Goal: Information Seeking & Learning: Learn about a topic

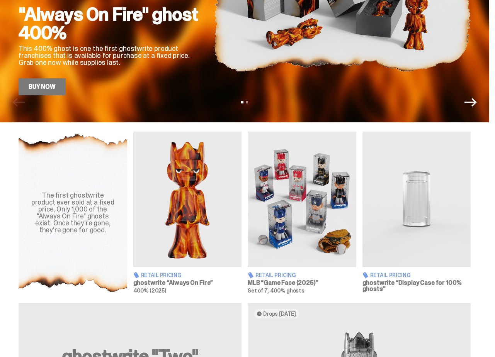
scroll to position [157, 0]
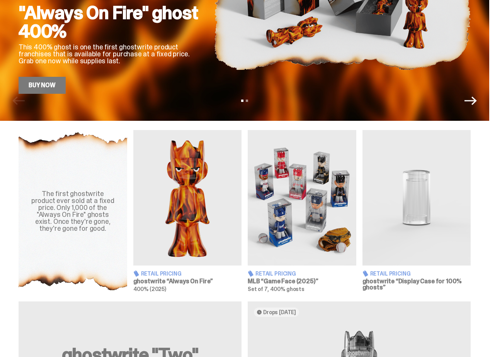
click at [216, 165] on img at bounding box center [187, 198] width 109 height 136
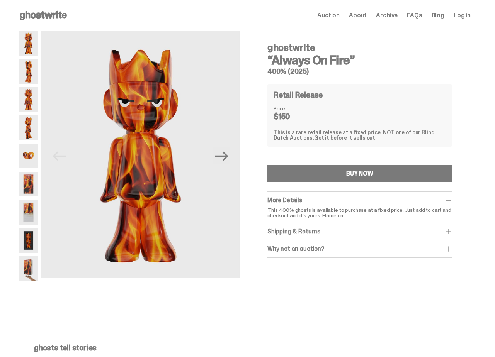
click at [34, 191] on img at bounding box center [29, 184] width 20 height 25
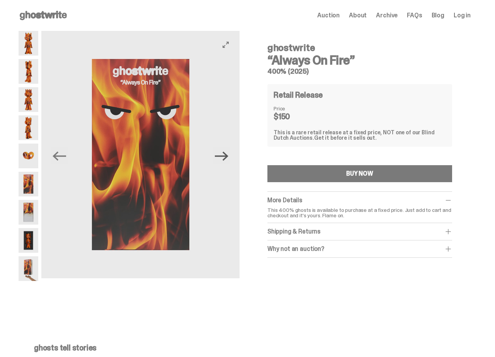
click at [228, 155] on icon "Next" at bounding box center [222, 155] width 14 height 9
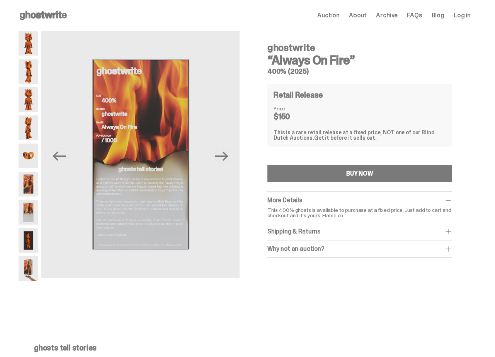
click at [389, 10] on div "Open main menu Home Auction About Archive FAQs Blog Log in Auction About" at bounding box center [245, 15] width 452 height 12
click at [392, 17] on span "Archive" at bounding box center [387, 15] width 22 height 6
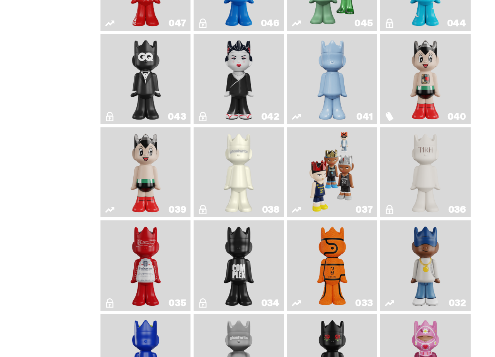
scroll to position [406, 0]
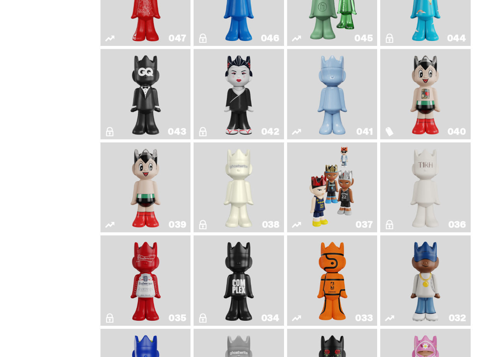
click at [345, 288] on img "Game Ball" at bounding box center [332, 281] width 36 height 84
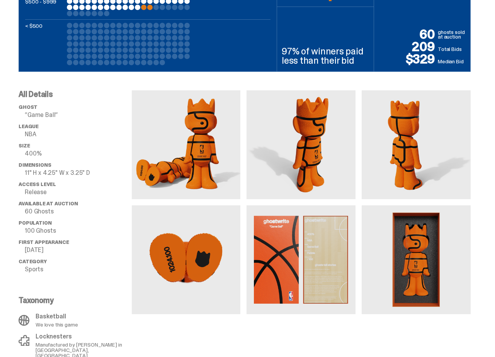
scroll to position [356, 0]
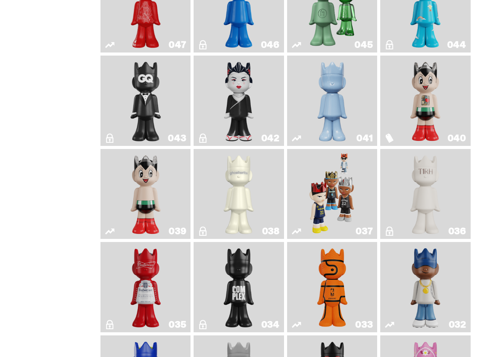
scroll to position [398, 0]
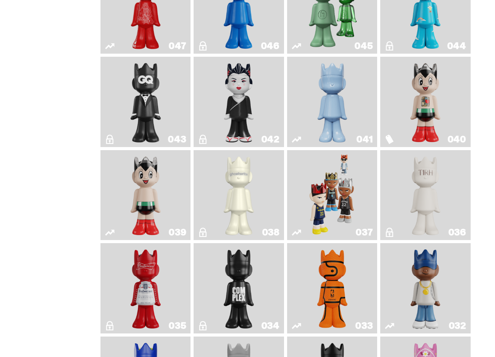
click at [354, 198] on img "Game Face (2024)" at bounding box center [332, 195] width 47 height 84
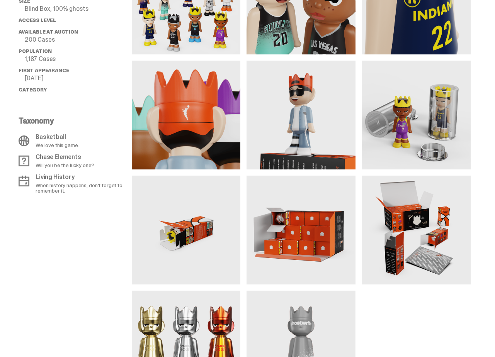
scroll to position [619, 0]
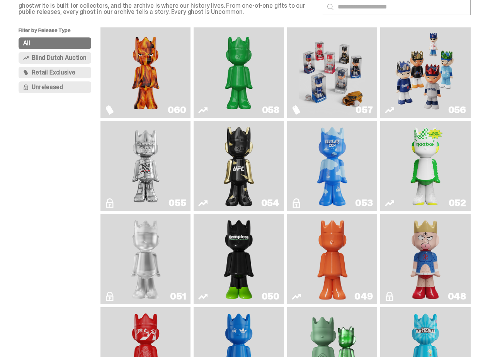
scroll to position [22, 0]
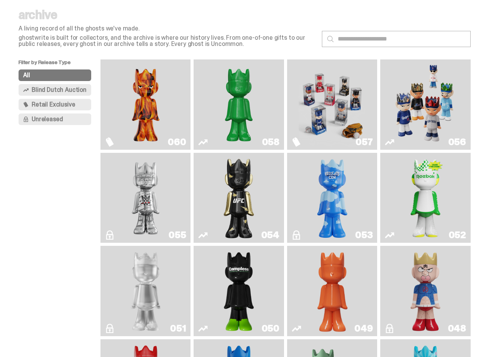
click at [232, 192] on img "Ruby" at bounding box center [239, 198] width 36 height 84
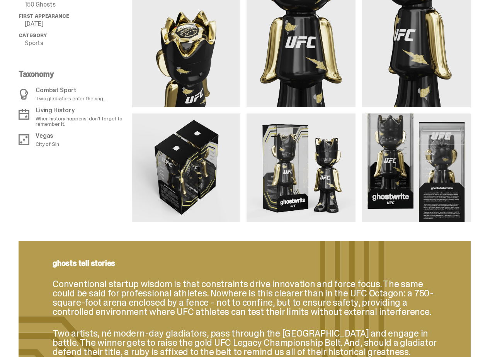
scroll to position [668, 0]
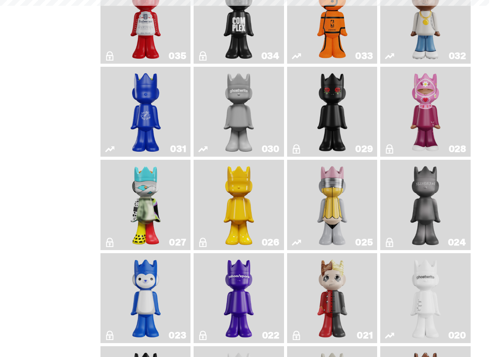
scroll to position [22, 0]
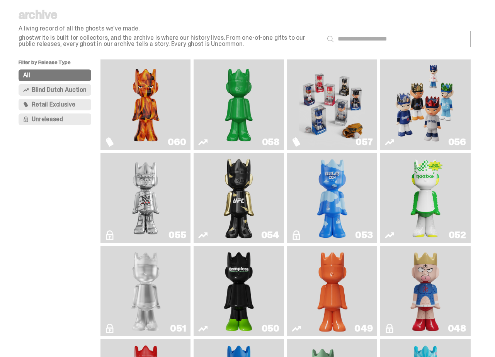
click at [434, 113] on img "Game Face (2025)" at bounding box center [425, 105] width 67 height 84
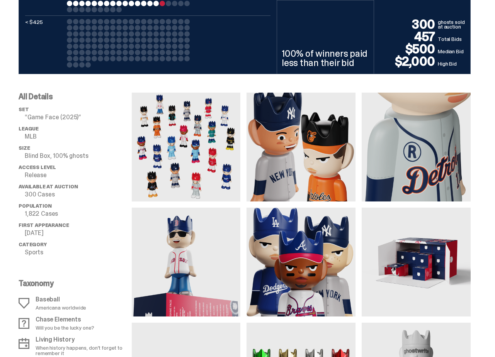
scroll to position [593, 0]
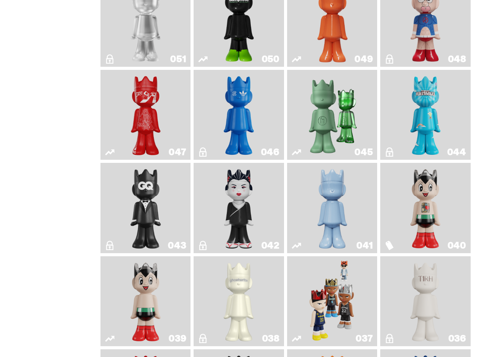
scroll to position [305, 0]
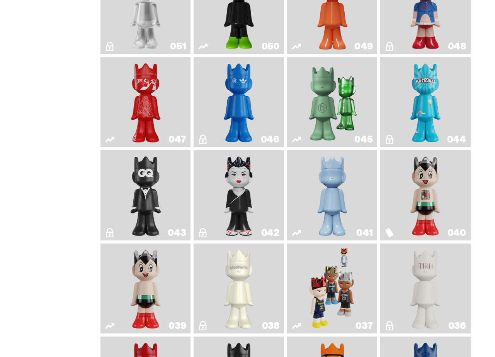
click at [338, 192] on img "Schrödinger's ghost: Winter Blue" at bounding box center [332, 195] width 36 height 84
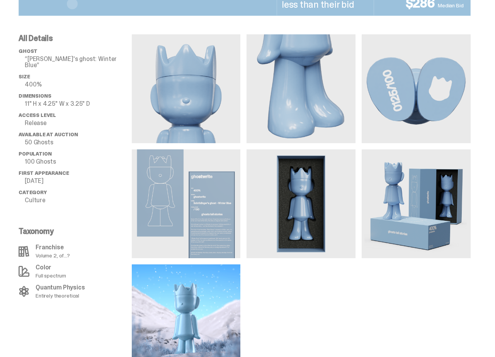
scroll to position [516, 0]
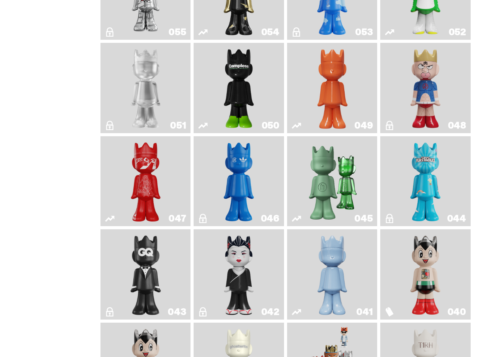
scroll to position [225, 0]
click at [260, 179] on link "046" at bounding box center [238, 182] width 81 height 84
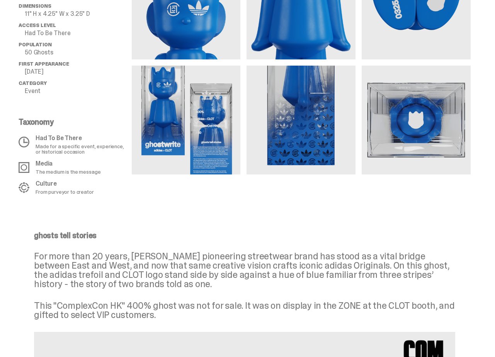
scroll to position [357, 0]
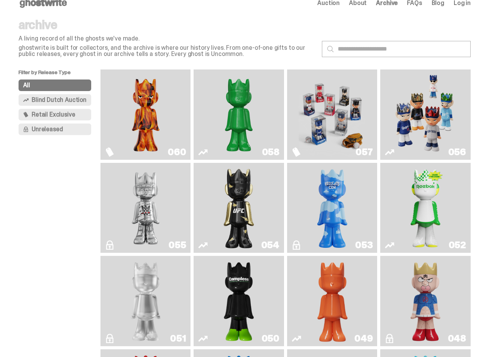
scroll to position [10, 0]
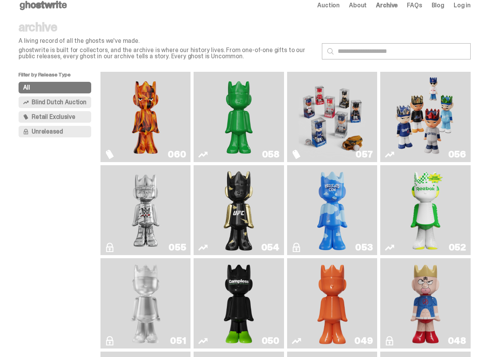
click at [133, 199] on img "I Was There SummerSlam" at bounding box center [145, 210] width 67 height 84
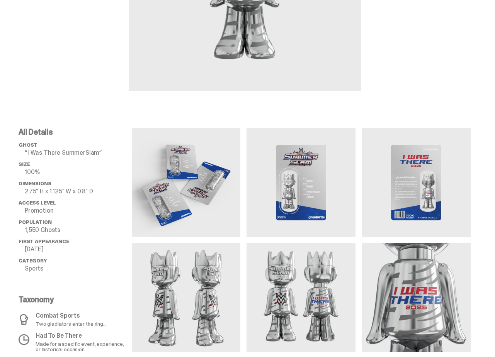
scroll to position [262, 0]
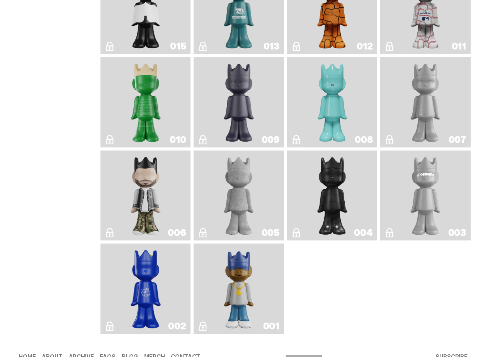
scroll to position [1141, 0]
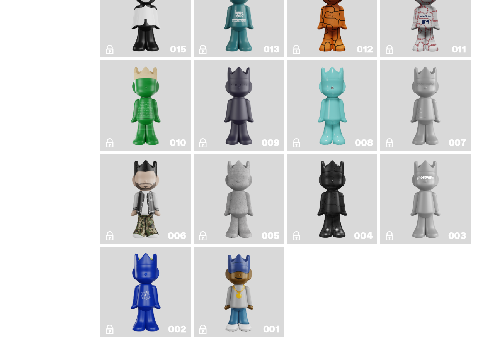
click at [227, 291] on img "Eastside Golf" at bounding box center [239, 292] width 36 height 84
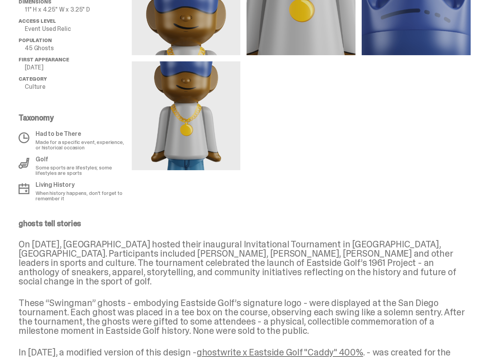
scroll to position [429, 0]
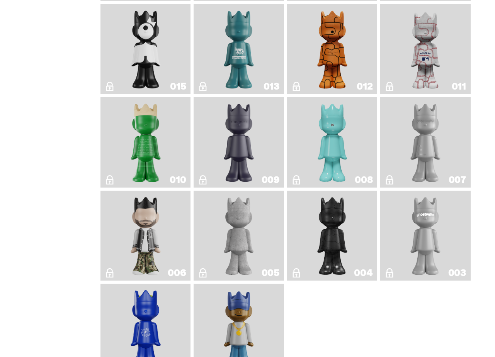
scroll to position [1104, 0]
click at [424, 52] on img "Baseball" at bounding box center [426, 50] width 36 height 84
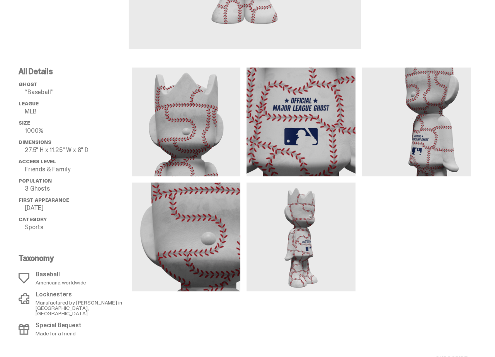
scroll to position [269, 0]
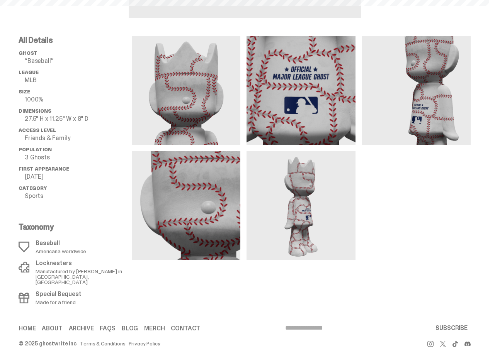
scroll to position [1104, 0]
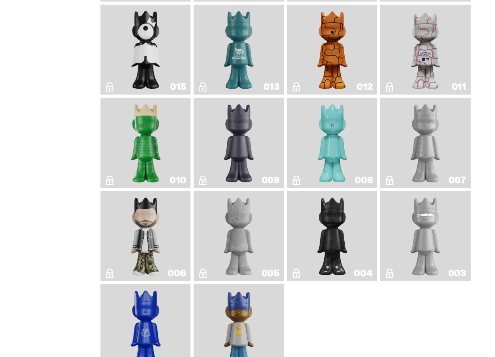
click at [238, 266] on img "Concrete" at bounding box center [239, 236] width 36 height 84
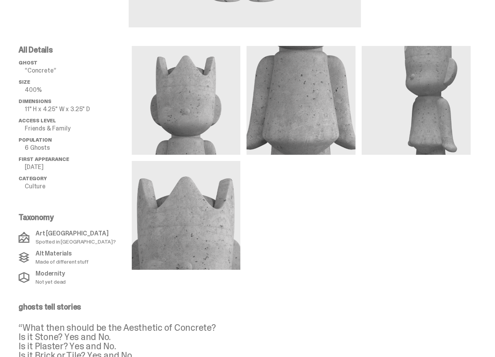
scroll to position [391, 0]
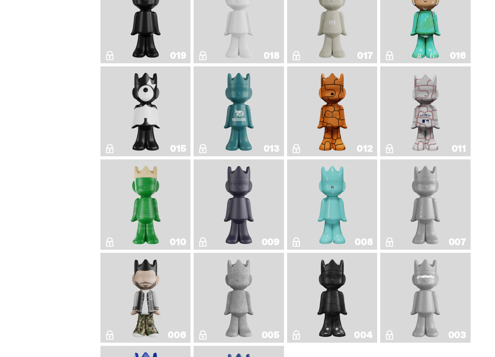
scroll to position [1040, 0]
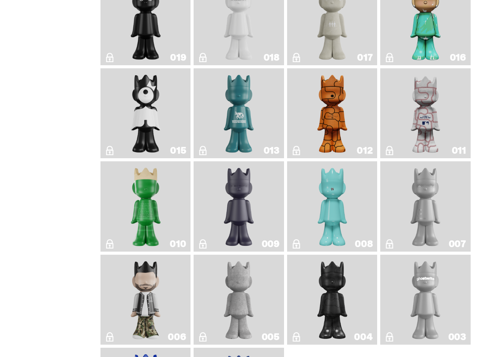
click at [165, 153] on link "015" at bounding box center [145, 113] width 81 height 84
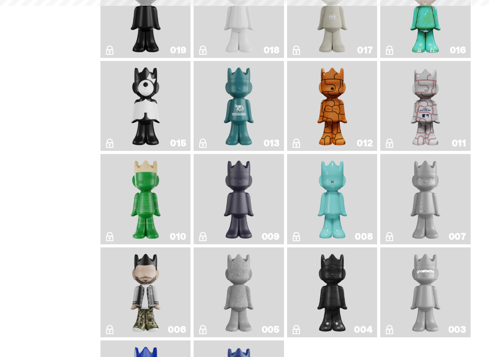
scroll to position [991, 0]
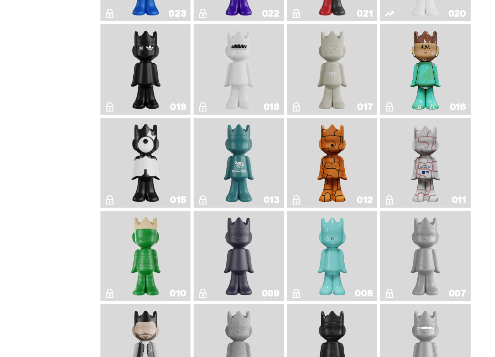
click at [161, 98] on img "Year of the Dragon" at bounding box center [146, 69] width 36 height 84
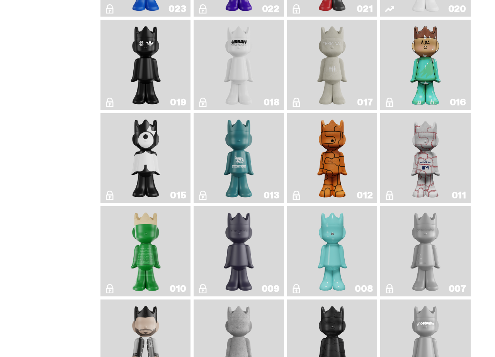
scroll to position [957, 0]
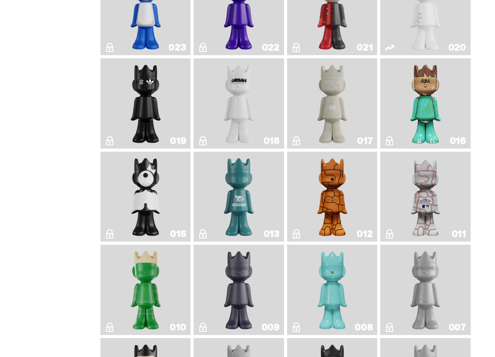
click at [335, 49] on img "Magic Man" at bounding box center [332, 10] width 36 height 84
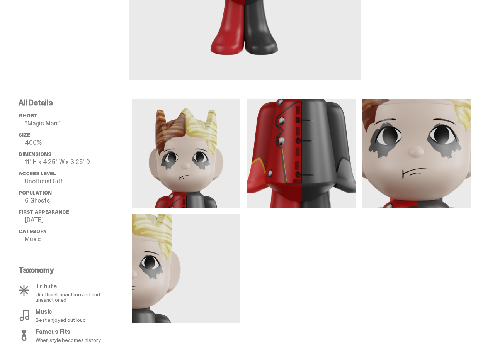
scroll to position [250, 0]
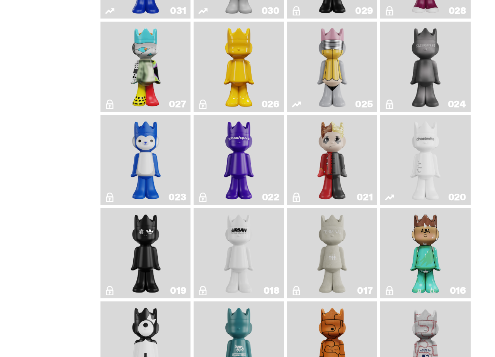
scroll to position [800, 0]
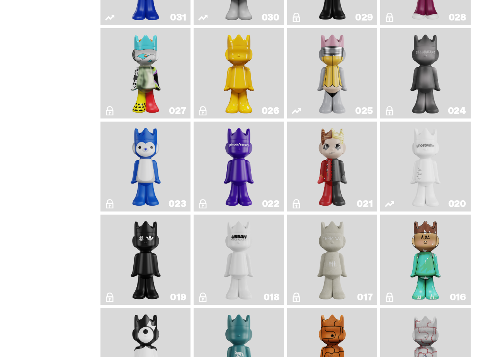
click at [245, 91] on img "Schrödinger's ghost: New Dawn" at bounding box center [238, 73] width 47 height 84
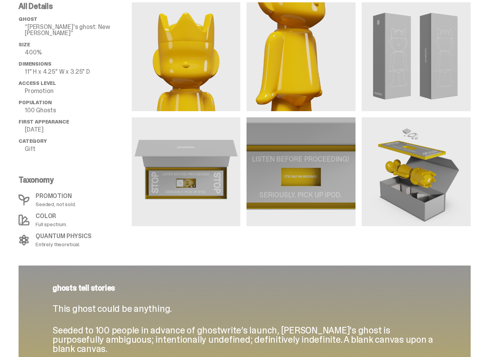
scroll to position [298, 0]
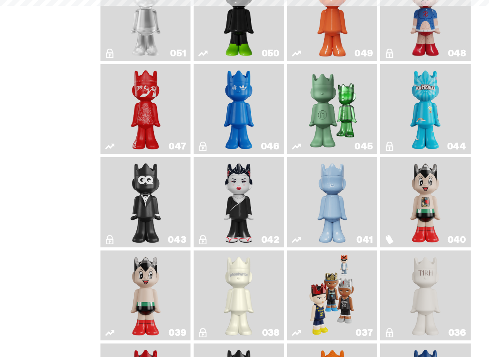
scroll to position [800, 0]
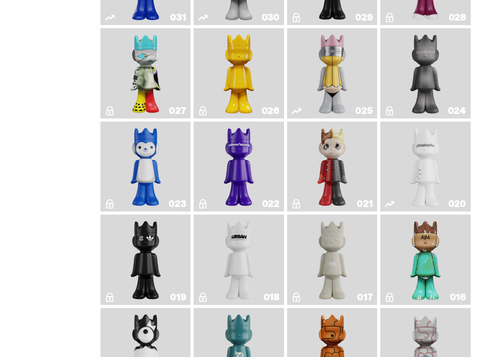
click at [341, 107] on img "No. 2 Pencil" at bounding box center [332, 73] width 47 height 84
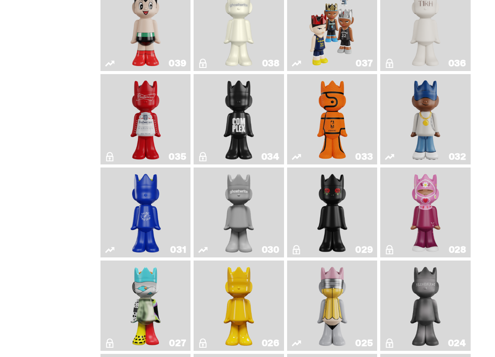
scroll to position [561, 0]
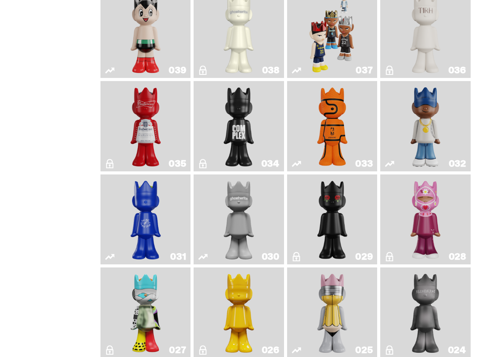
click at [143, 124] on img "The King of ghosts" at bounding box center [146, 126] width 36 height 84
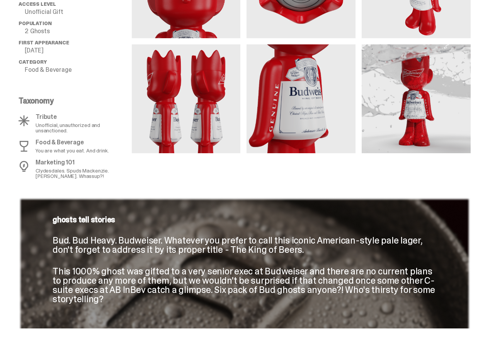
scroll to position [417, 0]
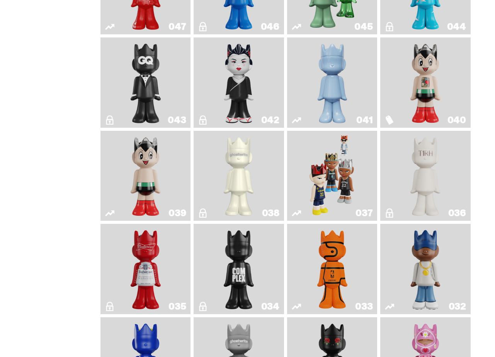
click at [408, 173] on link "036" at bounding box center [425, 176] width 81 height 84
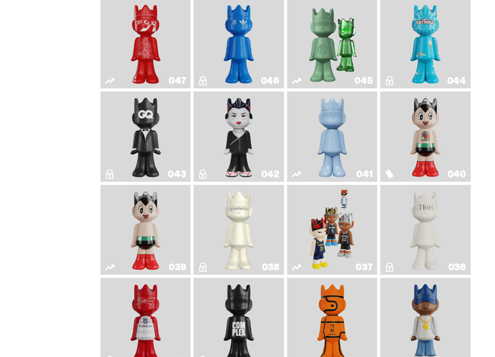
click at [247, 139] on img "Sei Less" at bounding box center [239, 137] width 36 height 84
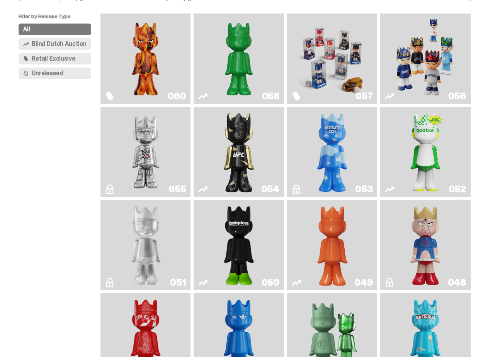
scroll to position [19, 0]
